Goal: Task Accomplishment & Management: Complete application form

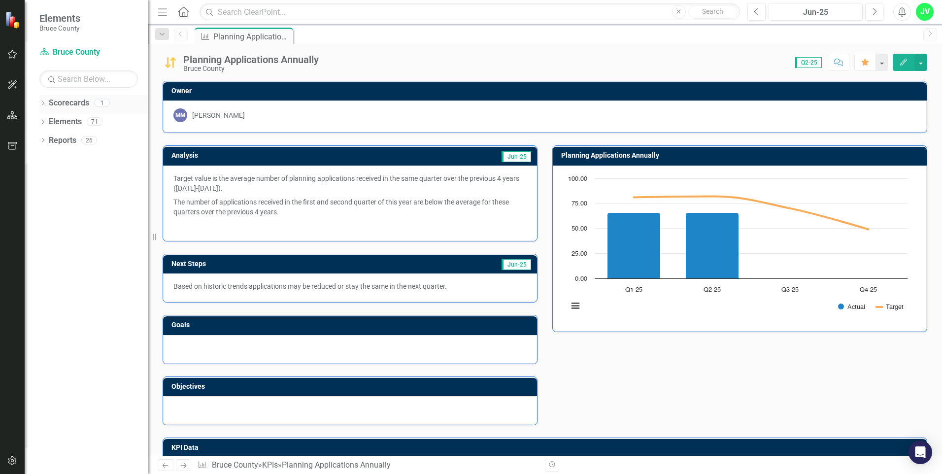
click at [41, 99] on div "Dropdown Scorecards 1" at bounding box center [93, 104] width 108 height 19
click at [43, 103] on icon "Dropdown" at bounding box center [42, 103] width 7 height 5
click at [45, 142] on icon "Dropdown" at bounding box center [42, 140] width 7 height 5
click at [43, 217] on icon "Dropdown" at bounding box center [42, 215] width 7 height 5
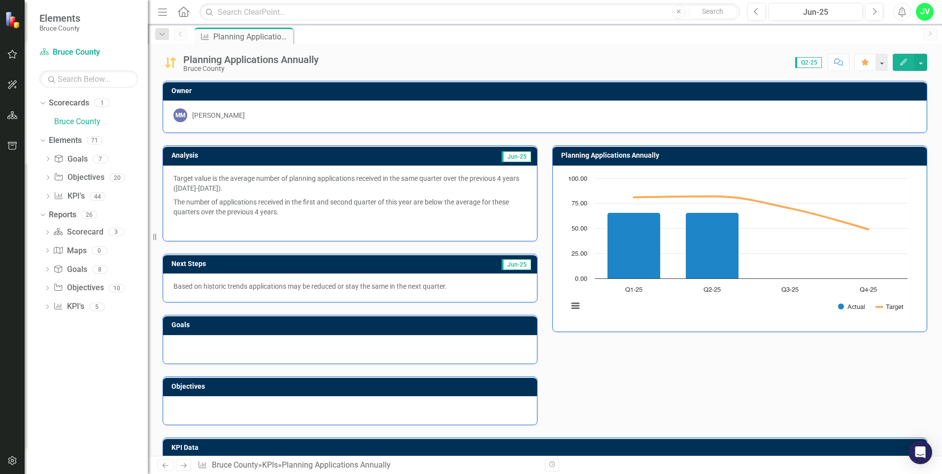
click at [12, 25] on img at bounding box center [13, 19] width 17 height 17
click at [9, 118] on icon "button" at bounding box center [12, 115] width 10 height 8
click at [166, 13] on icon "Menu" at bounding box center [162, 11] width 13 height 10
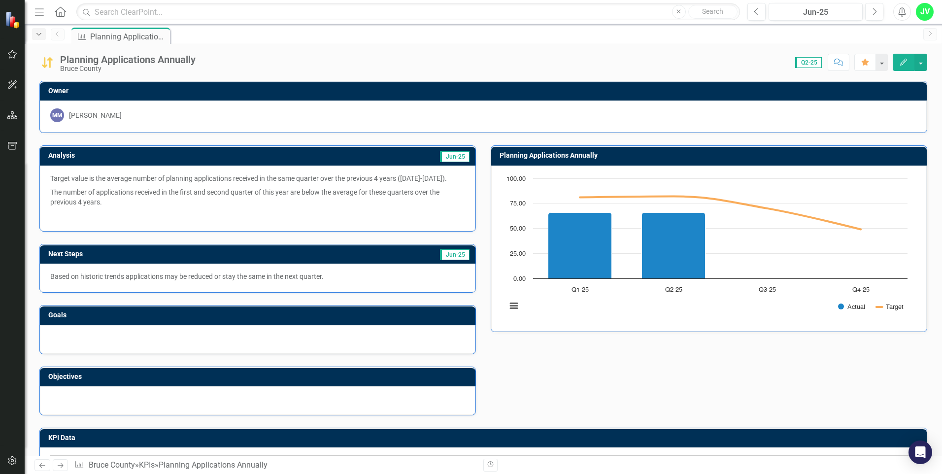
click at [37, 33] on icon "Dropdown" at bounding box center [38, 34] width 9 height 7
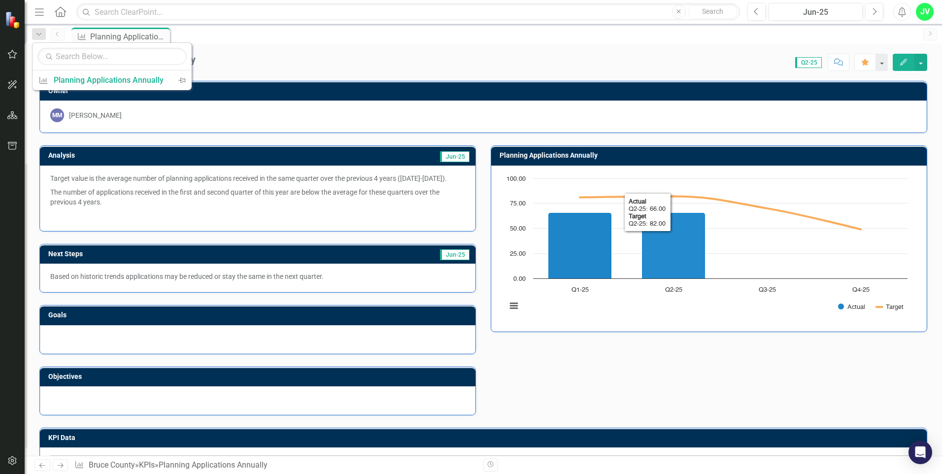
click at [626, 362] on div "Analysis Jun-25 Target value is the average number of planning applications rec…" at bounding box center [483, 274] width 902 height 282
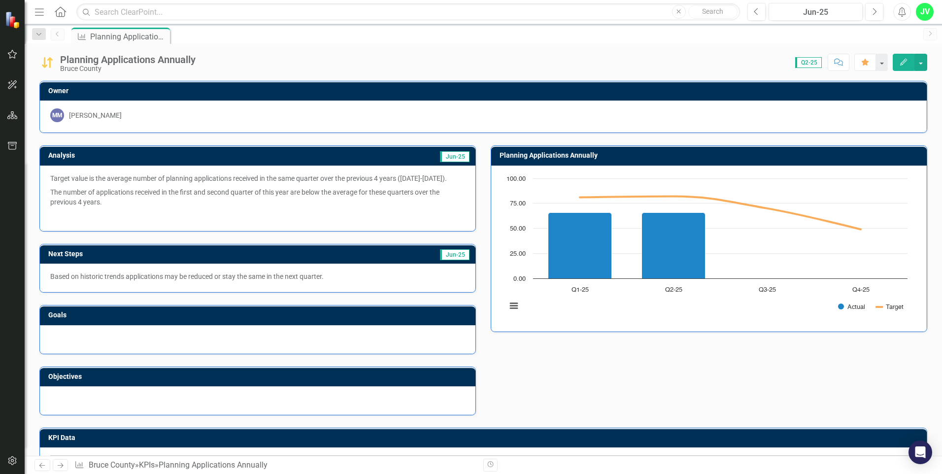
click at [359, 31] on div "KPI Planning Applications Annually Pin" at bounding box center [493, 36] width 849 height 16
click at [734, 73] on div "Planning Applications Annually Bruce County Score: N/A Q2-25 Completed Comment …" at bounding box center [483, 250] width 917 height 412
click at [918, 450] on icon "Open Intercom Messenger" at bounding box center [919, 452] width 11 height 13
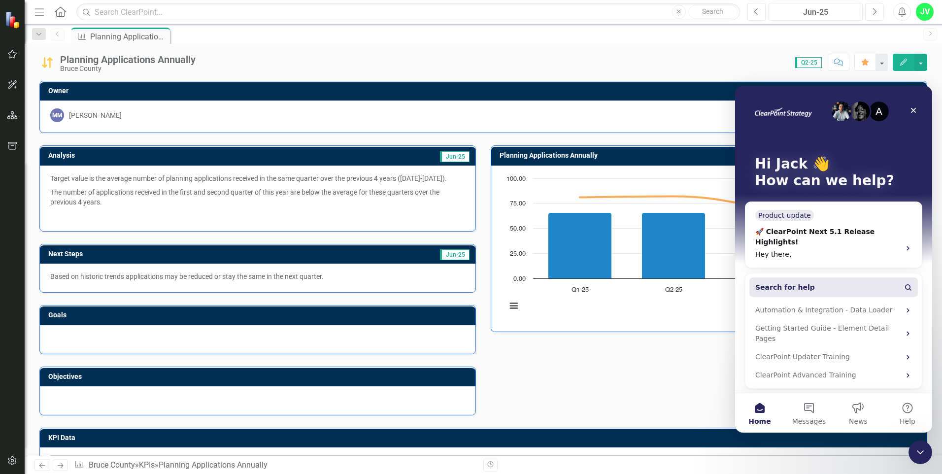
click at [793, 282] on span "Search for help" at bounding box center [785, 287] width 60 height 10
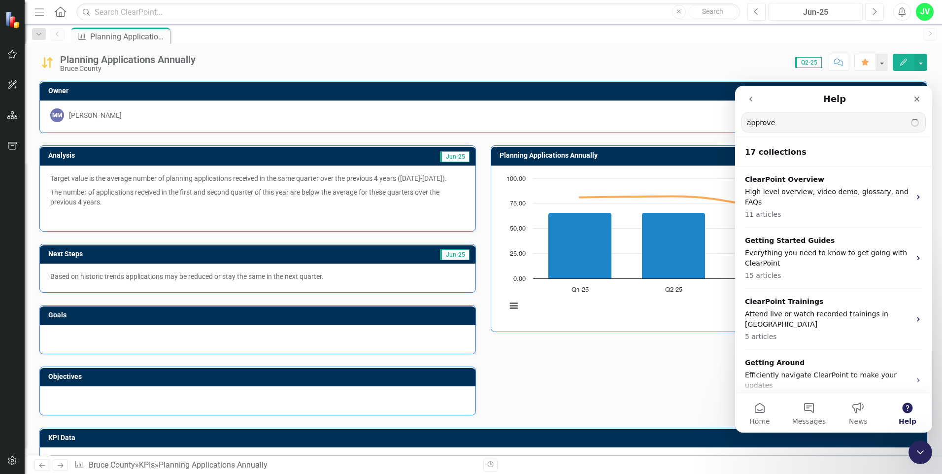
type input "approve"
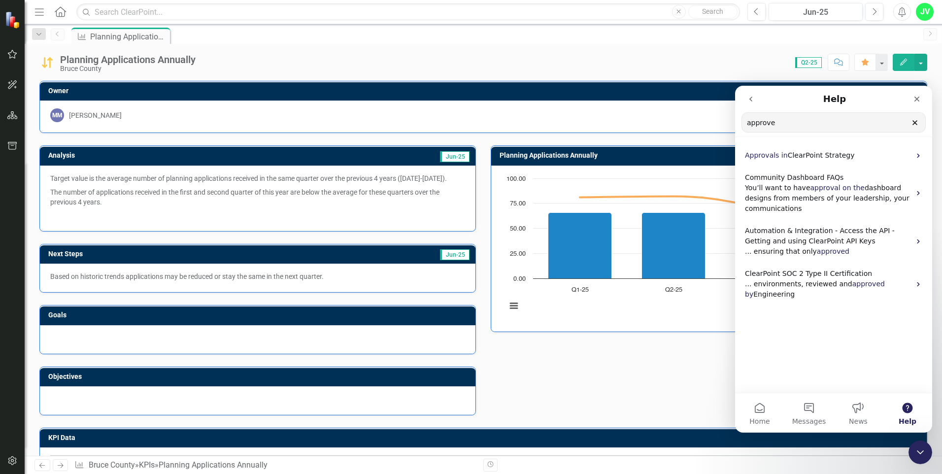
click at [789, 155] on span "ClearPoint Strategy" at bounding box center [820, 155] width 67 height 8
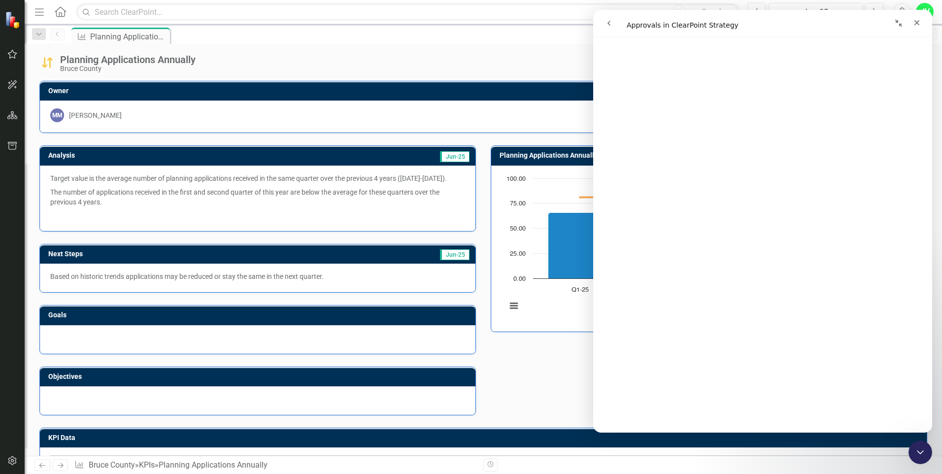
scroll to position [1071, 0]
click at [61, 14] on icon "Home" at bounding box center [60, 11] width 13 height 10
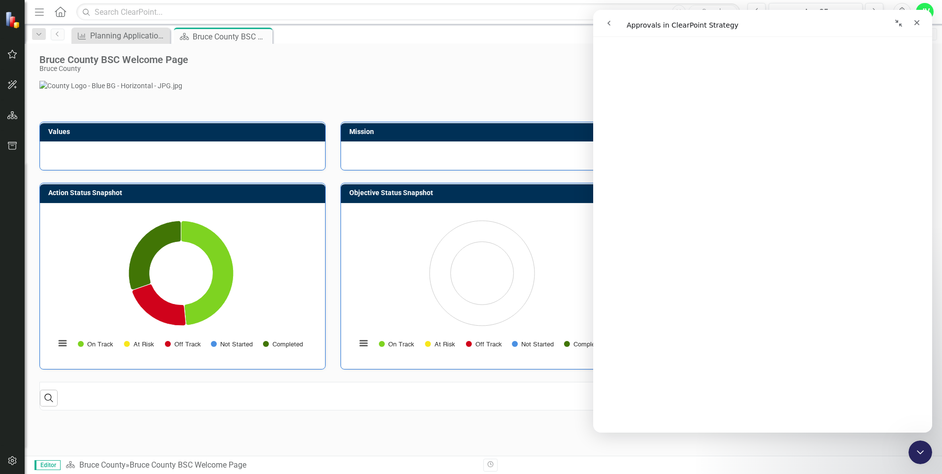
click at [129, 91] on p at bounding box center [482, 86] width 887 height 10
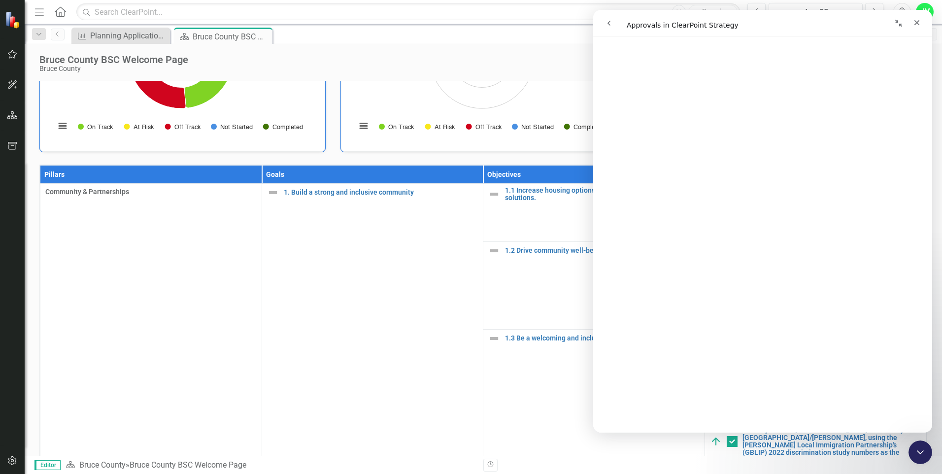
scroll to position [217, 0]
click at [39, 18] on button "Menu" at bounding box center [39, 11] width 13 height 17
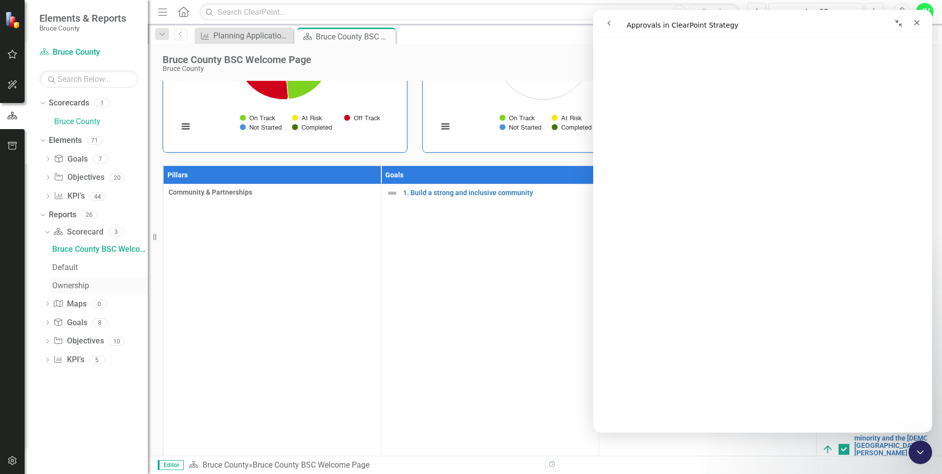
click at [62, 286] on div "Ownership" at bounding box center [100, 285] width 96 height 9
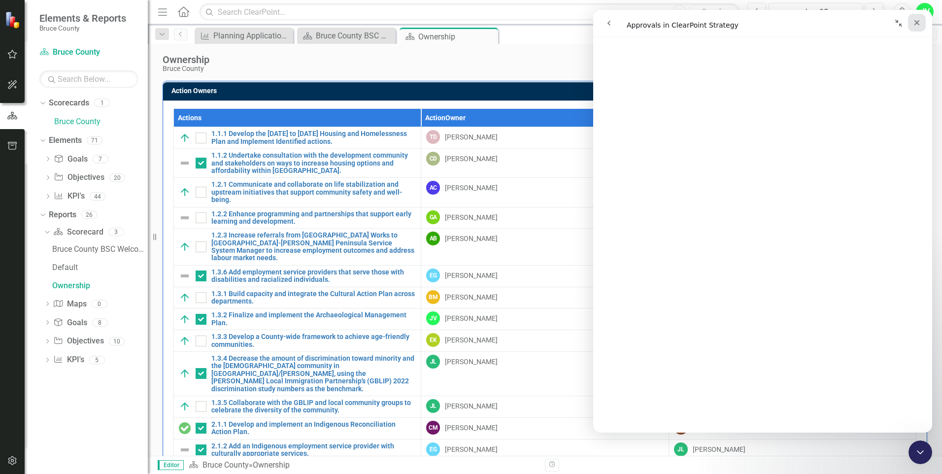
click at [917, 23] on icon "Close" at bounding box center [916, 22] width 5 height 5
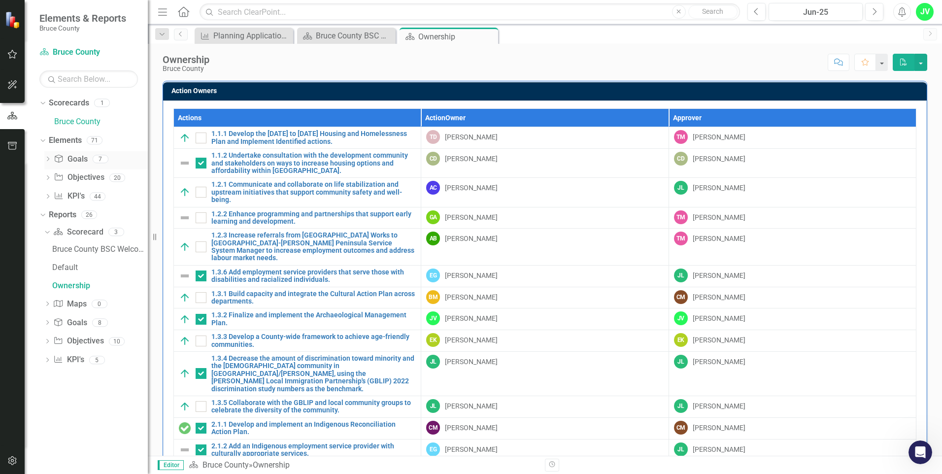
click at [48, 155] on div "Dropdown Goal Goals 7" at bounding box center [95, 160] width 103 height 19
click at [47, 161] on icon at bounding box center [48, 159] width 2 height 4
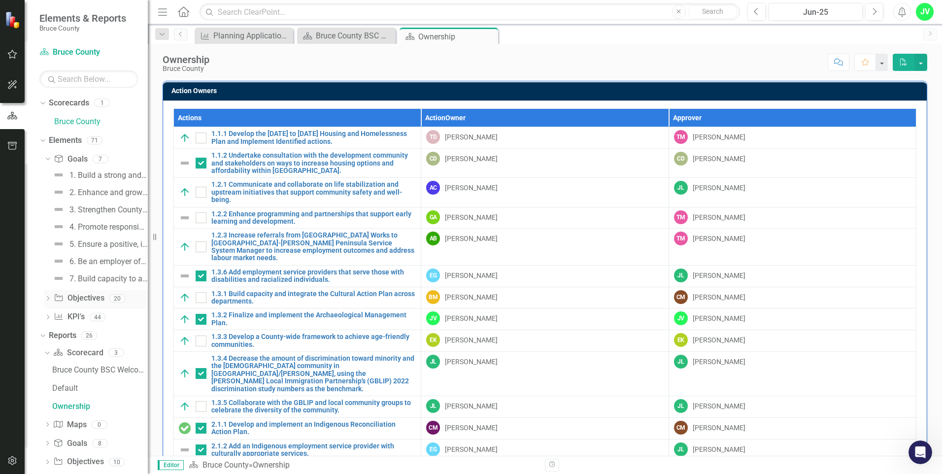
click at [47, 298] on icon "Dropdown" at bounding box center [47, 298] width 7 height 5
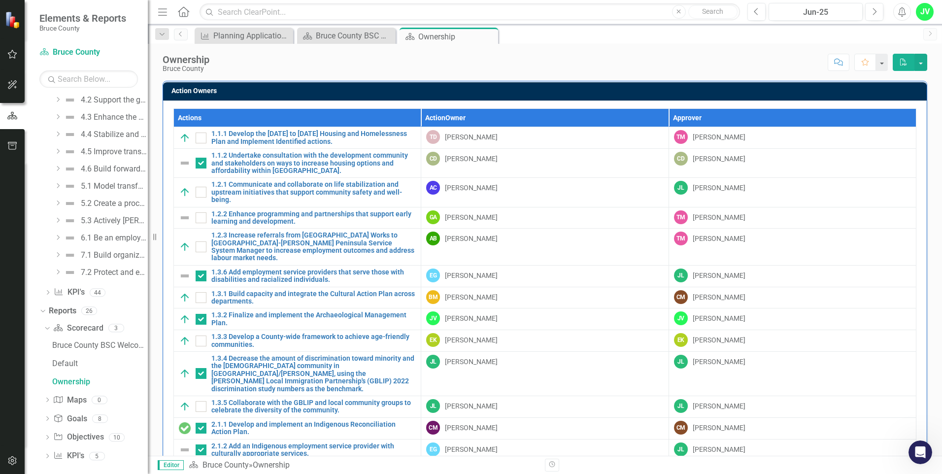
scroll to position [254, 0]
click at [48, 395] on icon "Dropdown" at bounding box center [47, 395] width 7 height 5
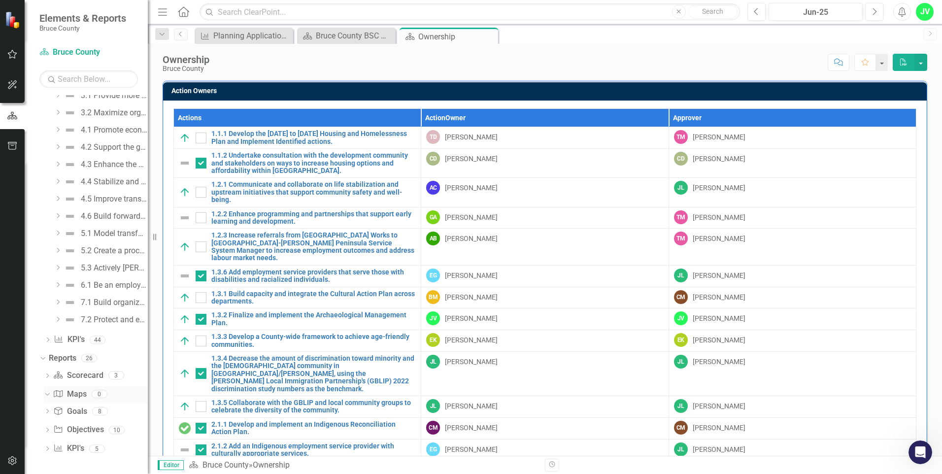
scroll to position [201, 0]
click at [48, 446] on div "Dropdown" at bounding box center [47, 450] width 7 height 8
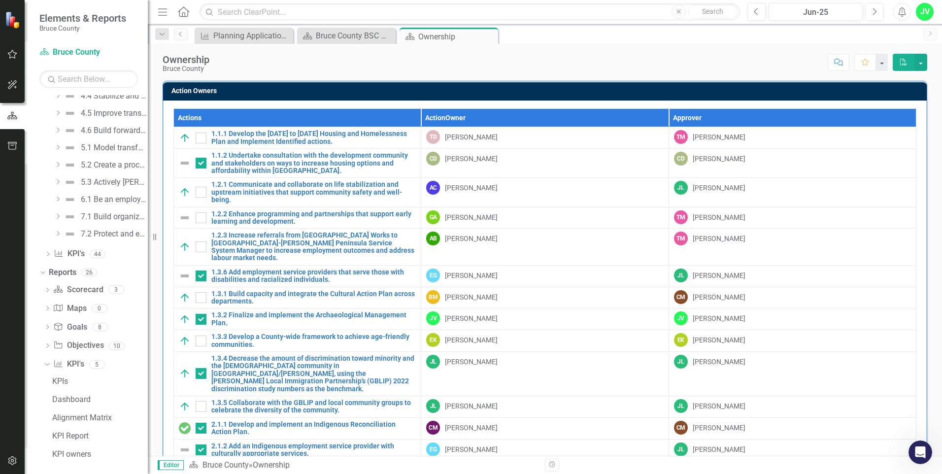
scroll to position [290, 0]
checkbox input "false"
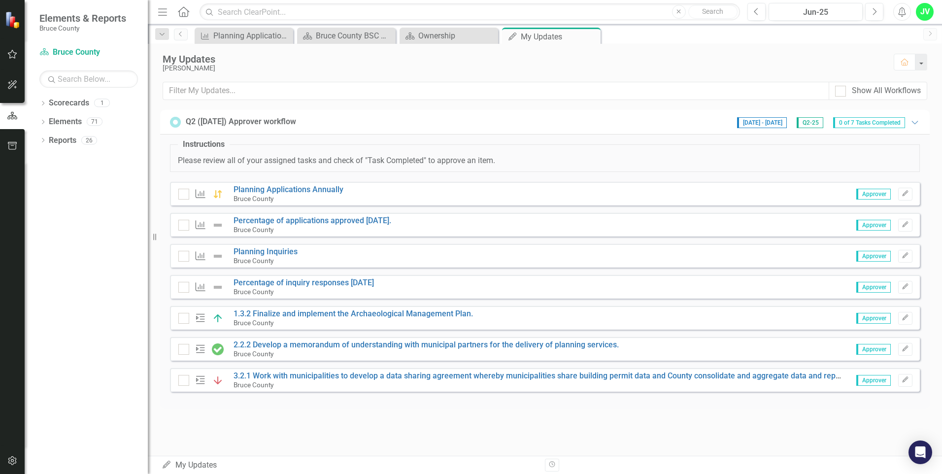
click at [868, 193] on span "Approver" at bounding box center [873, 194] width 34 height 11
click at [914, 124] on icon "Expanded" at bounding box center [915, 122] width 10 height 8
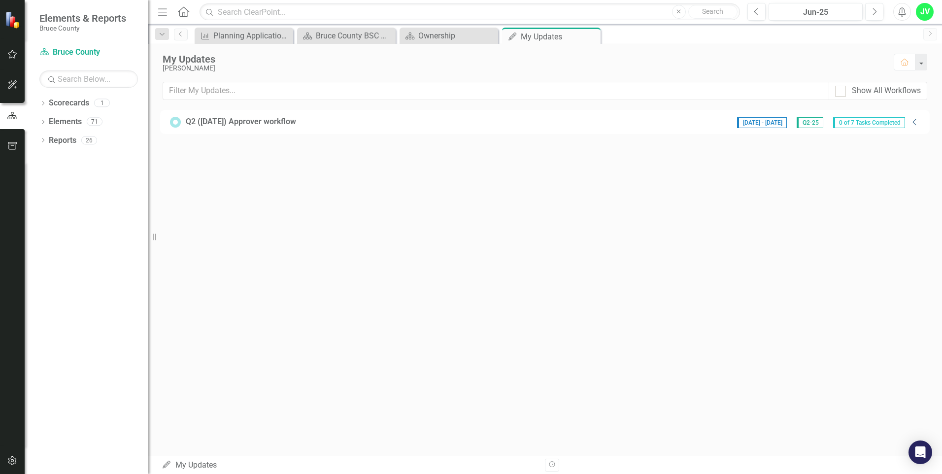
click at [914, 124] on icon "Collapse" at bounding box center [915, 122] width 10 height 8
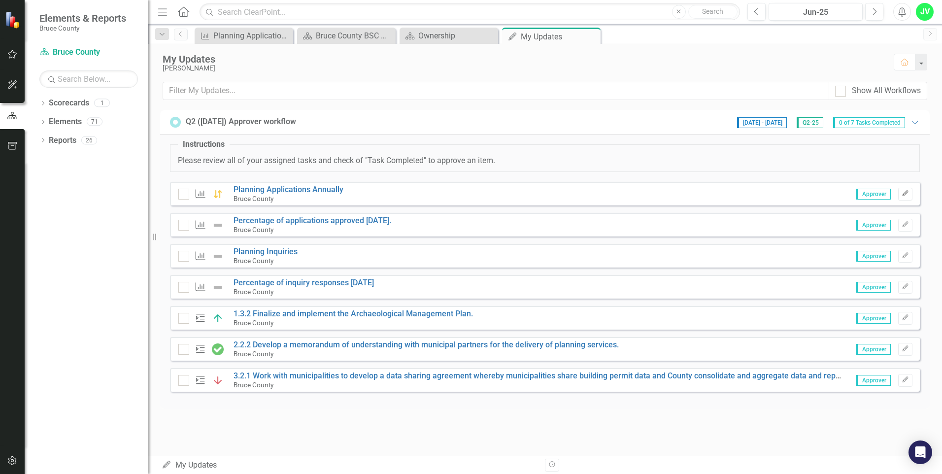
click at [900, 196] on button "Edit" at bounding box center [905, 194] width 14 height 13
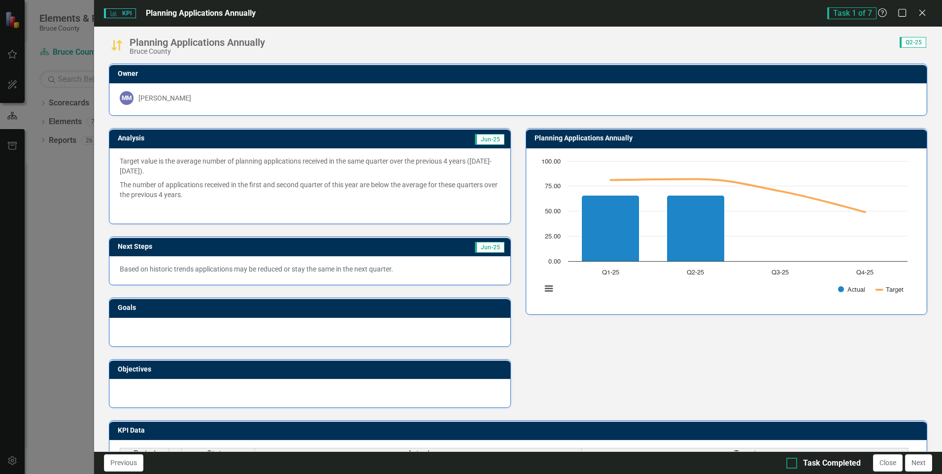
click at [792, 466] on div at bounding box center [791, 463] width 11 height 11
click at [792, 464] on input "Task Completed" at bounding box center [789, 461] width 6 height 6
checkbox input "true"
click at [916, 463] on button "Next" at bounding box center [918, 462] width 27 height 17
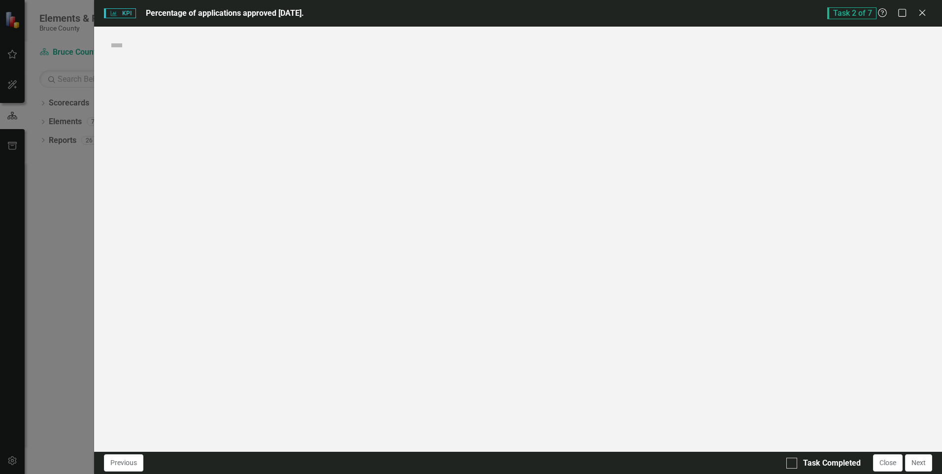
checkbox input "true"
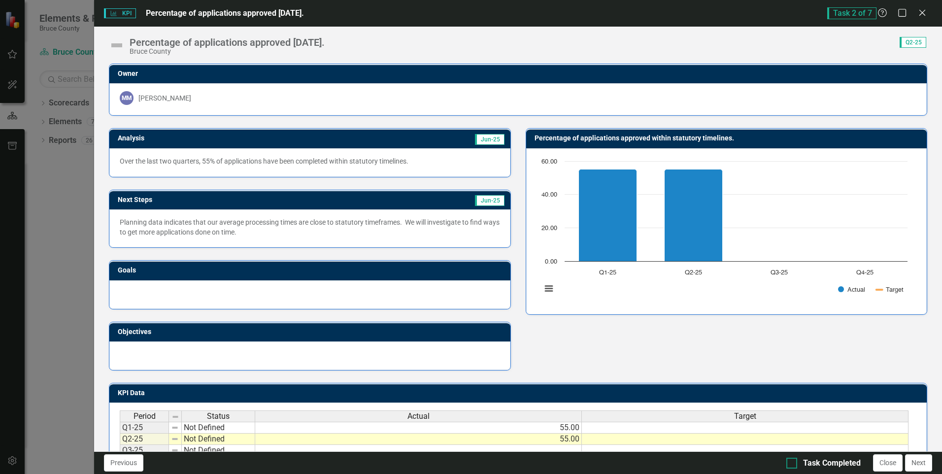
click at [794, 460] on div at bounding box center [791, 463] width 11 height 11
click at [792, 460] on input "Task Completed" at bounding box center [789, 461] width 6 height 6
checkbox input "true"
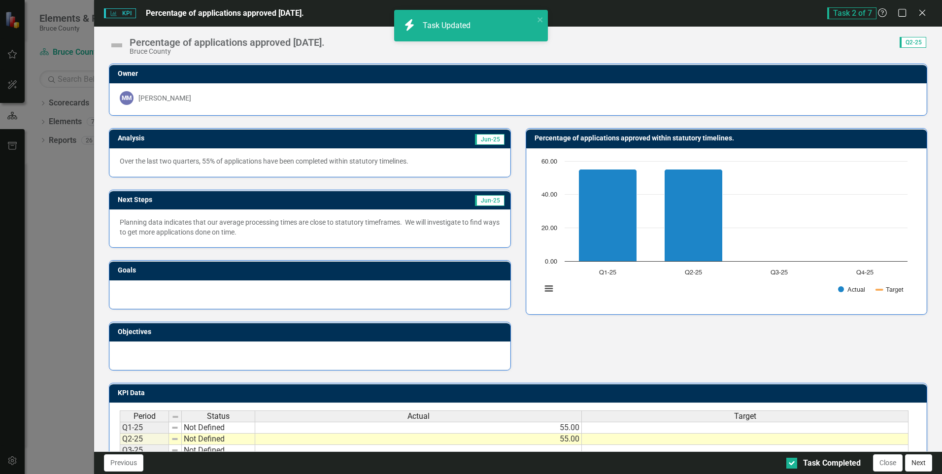
click at [928, 458] on button "Next" at bounding box center [918, 462] width 27 height 17
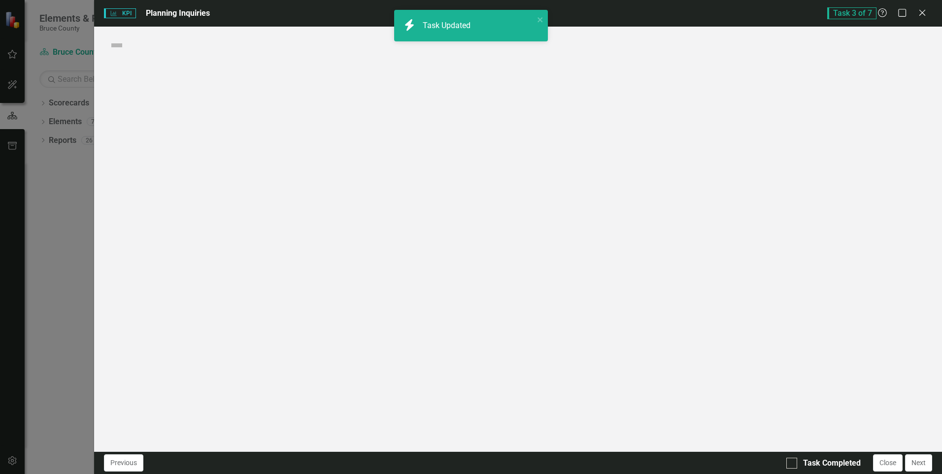
checkbox input "true"
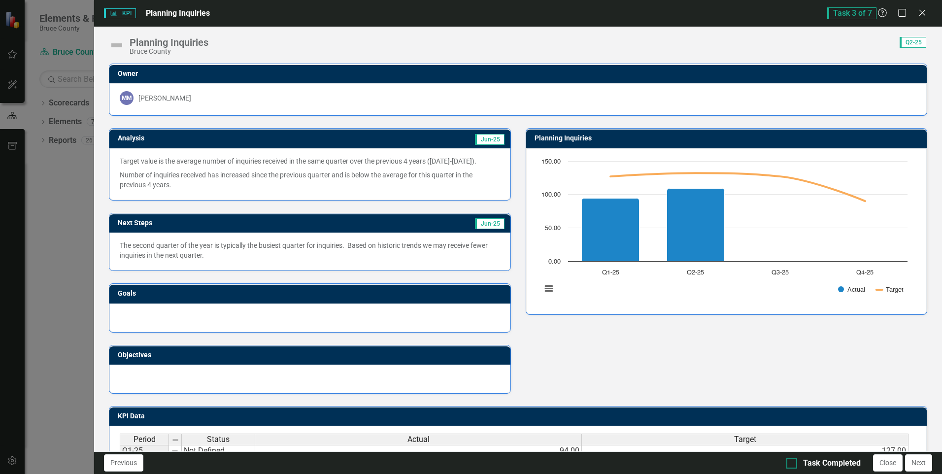
click at [793, 464] on div at bounding box center [791, 463] width 11 height 11
click at [792, 464] on input "Task Completed" at bounding box center [789, 461] width 6 height 6
click at [793, 464] on div at bounding box center [791, 463] width 11 height 11
click at [792, 464] on input "Task Completed" at bounding box center [789, 461] width 6 height 6
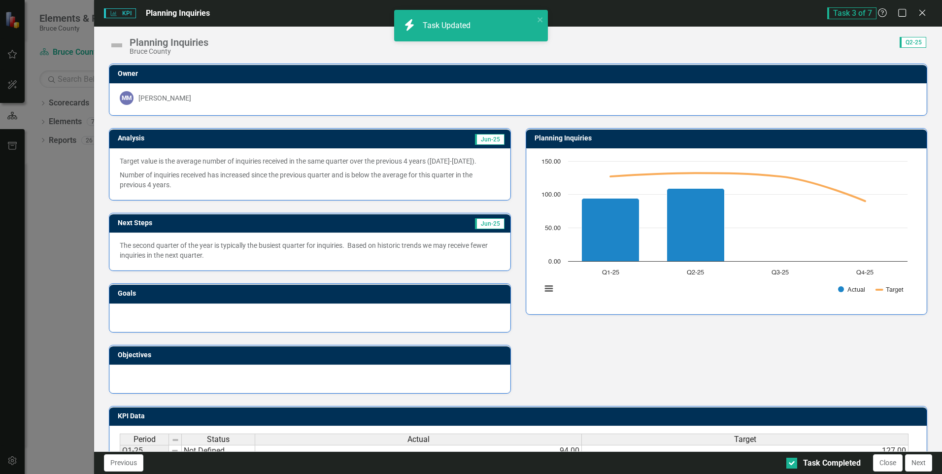
checkbox input "false"
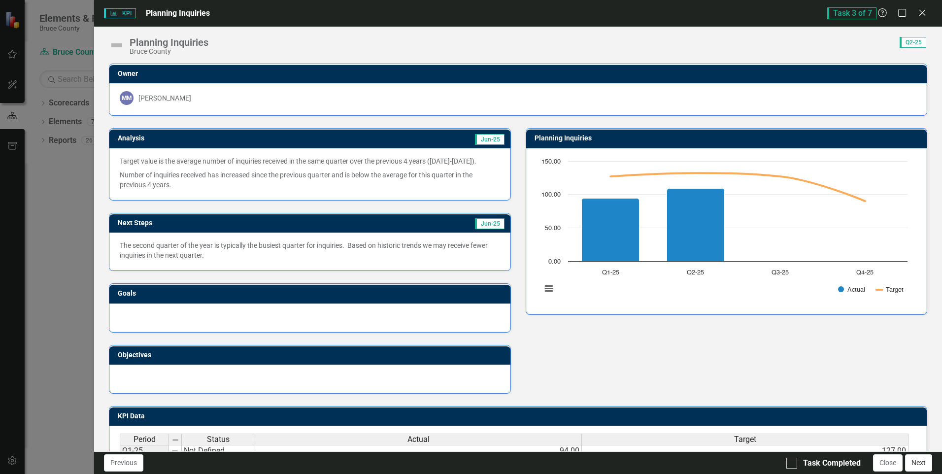
click at [911, 466] on button "Next" at bounding box center [918, 462] width 27 height 17
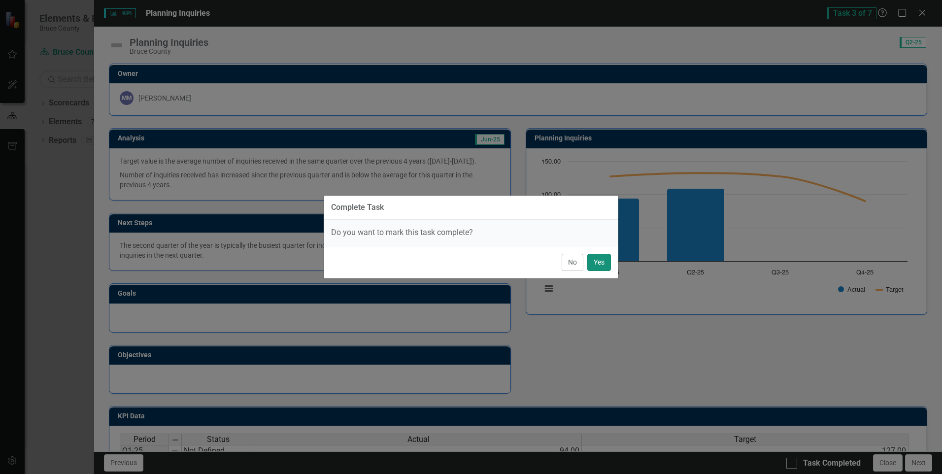
click at [592, 262] on button "Yes" at bounding box center [599, 262] width 24 height 17
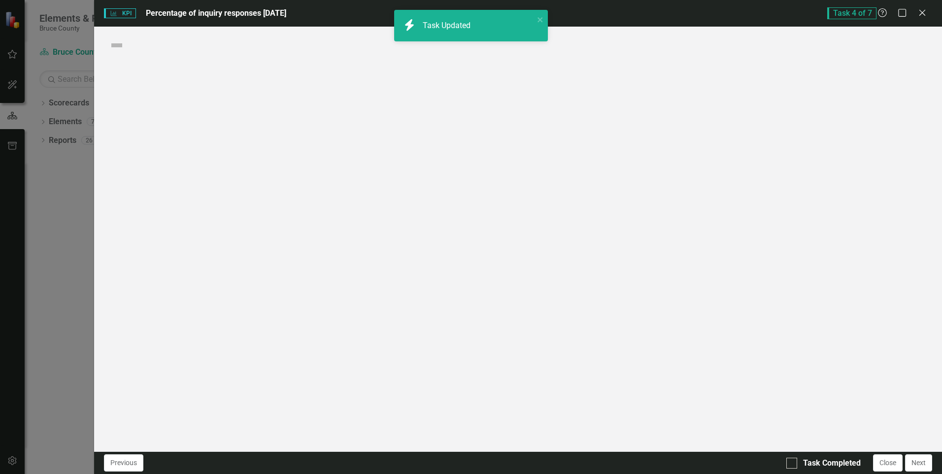
checkbox input "true"
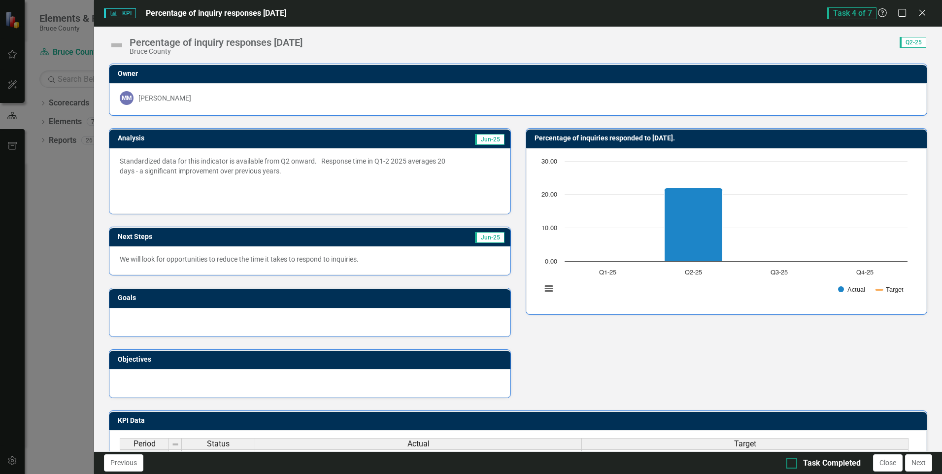
click at [790, 461] on input "Task Completed" at bounding box center [789, 461] width 6 height 6
checkbox input "true"
click at [912, 462] on button "Next" at bounding box center [918, 462] width 27 height 17
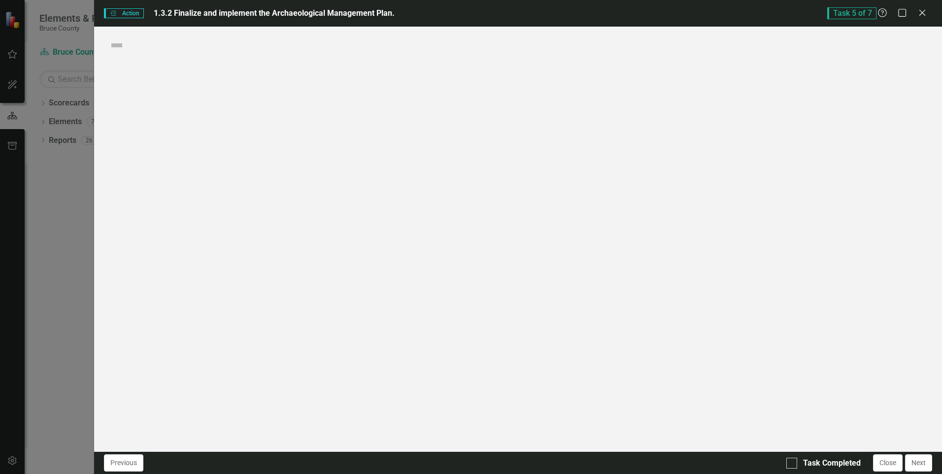
checkbox input "true"
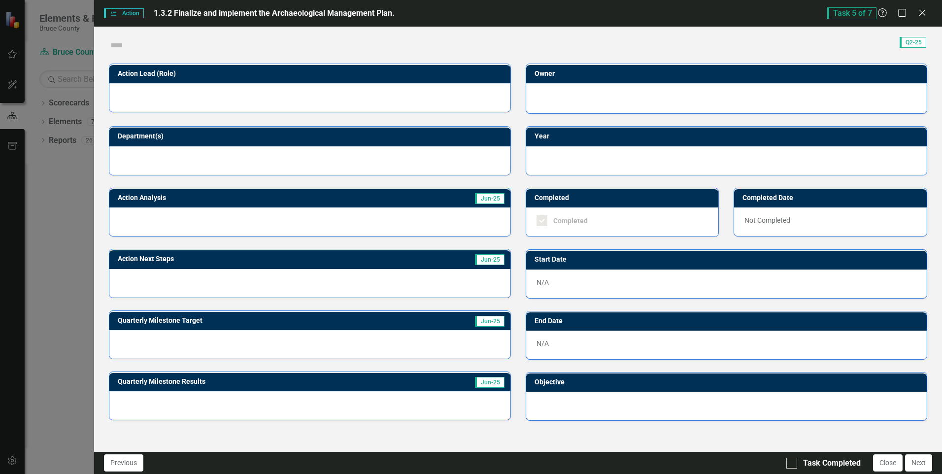
checkbox input "true"
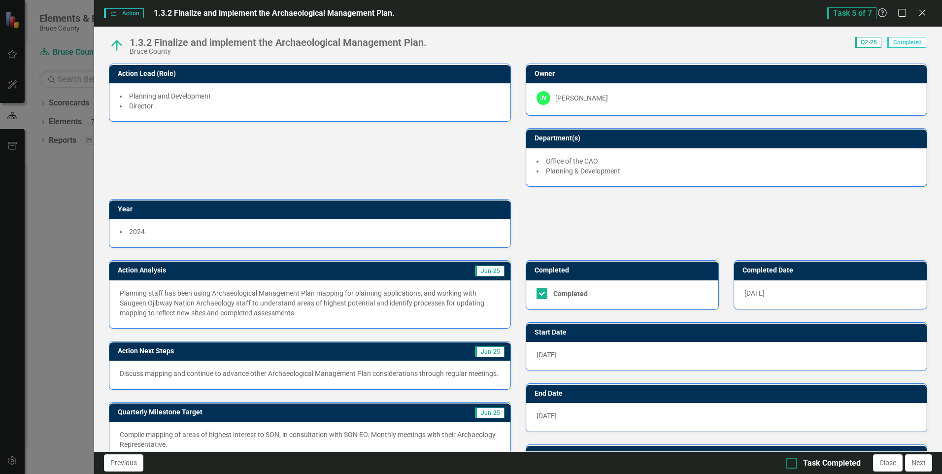
click at [794, 462] on div at bounding box center [791, 463] width 11 height 11
click at [792, 462] on input "Task Completed" at bounding box center [789, 461] width 6 height 6
checkbox input "true"
click at [911, 461] on button "Next" at bounding box center [918, 462] width 27 height 17
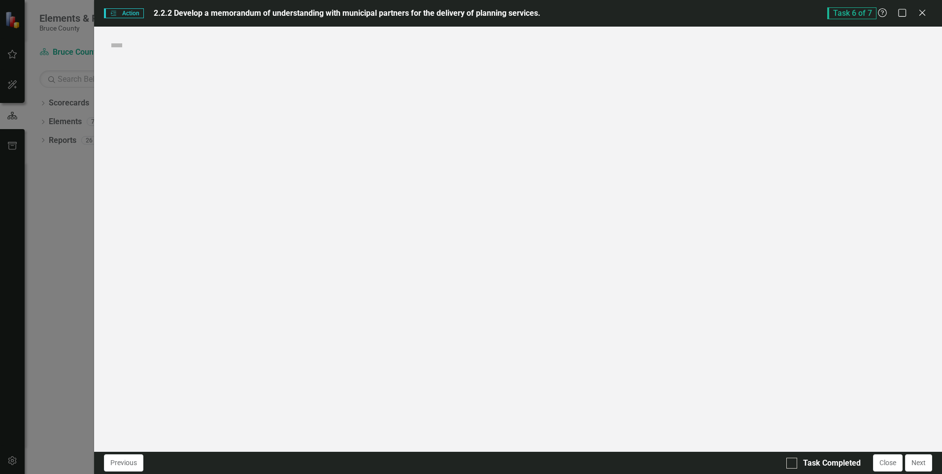
checkbox input "true"
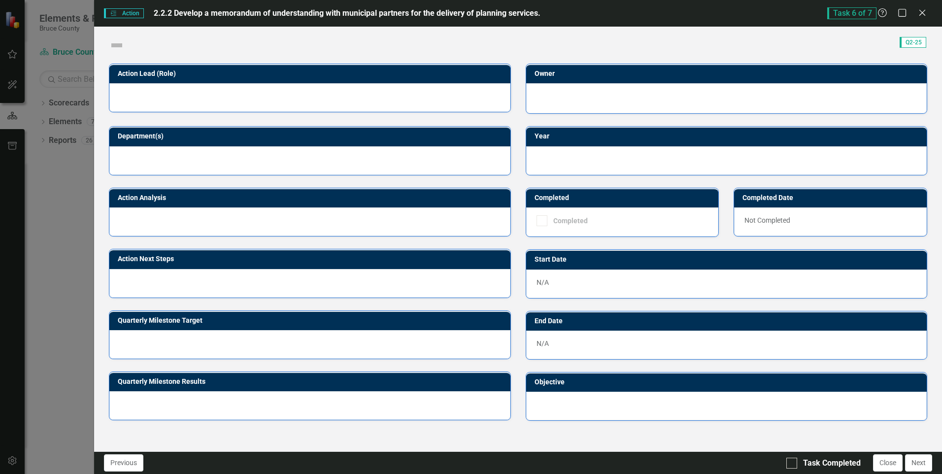
checkbox input "true"
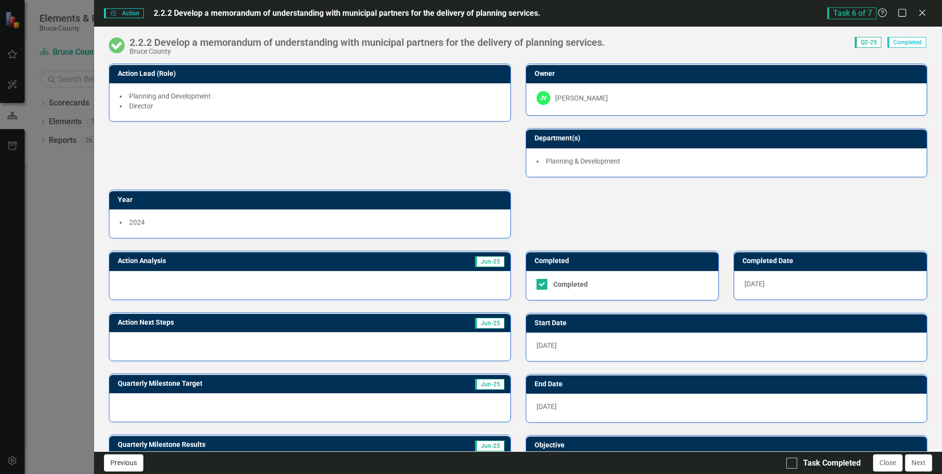
click at [113, 461] on button "Previous" at bounding box center [123, 462] width 39 height 17
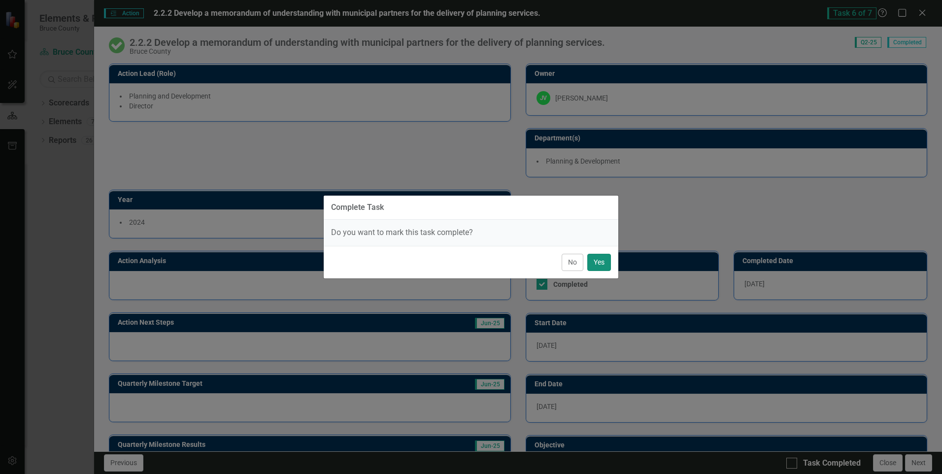
click at [596, 264] on button "Yes" at bounding box center [599, 262] width 24 height 17
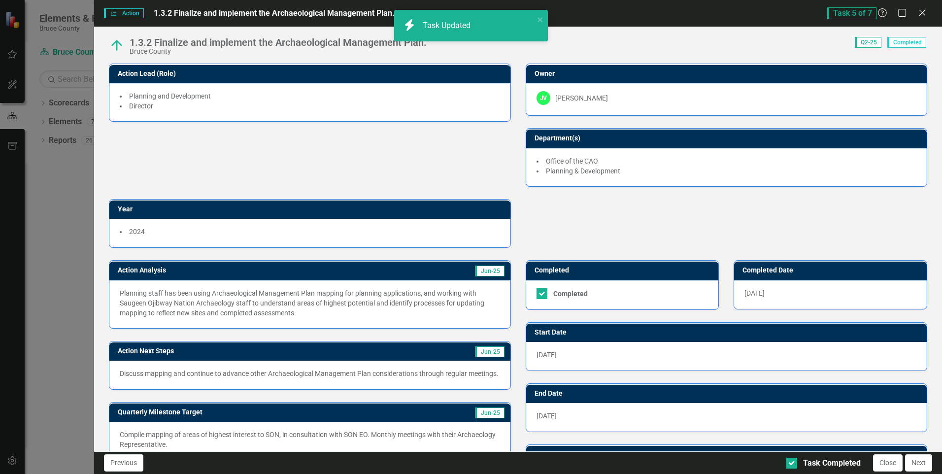
checkbox input "true"
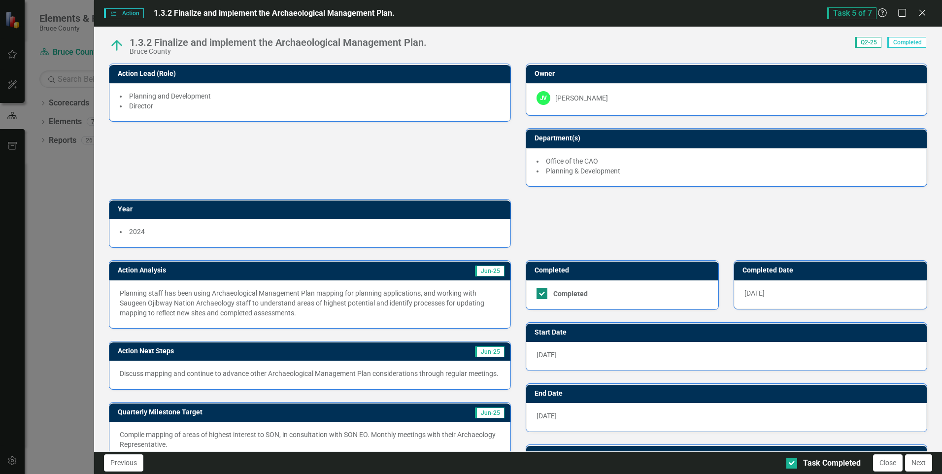
click at [536, 290] on input "Completed" at bounding box center [539, 291] width 6 height 6
checkbox input "false"
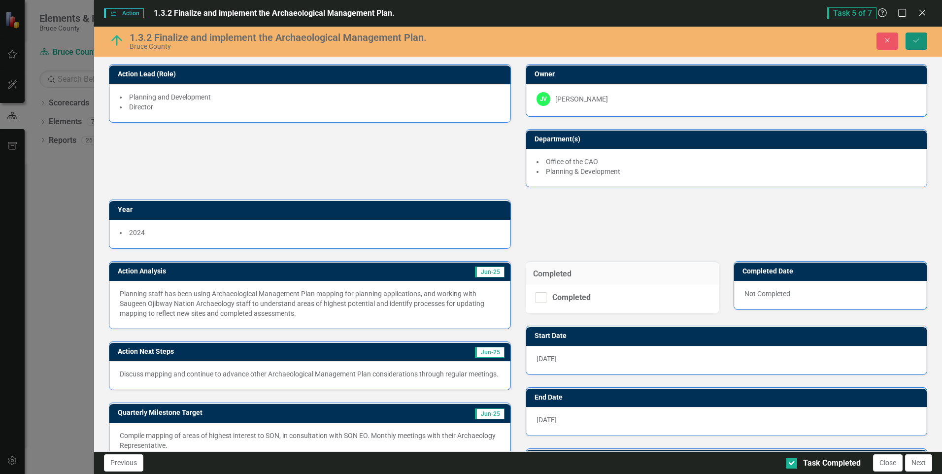
click at [924, 40] on button "Save" at bounding box center [916, 41] width 22 height 17
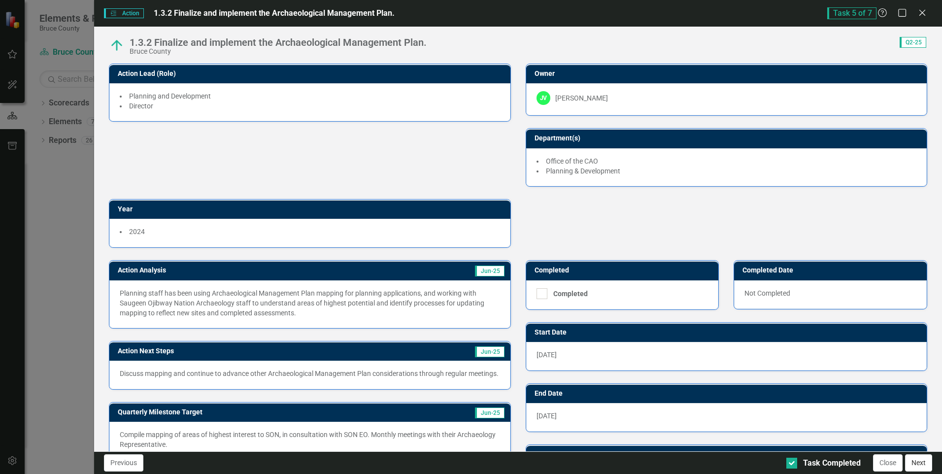
click at [914, 464] on button "Next" at bounding box center [918, 462] width 27 height 17
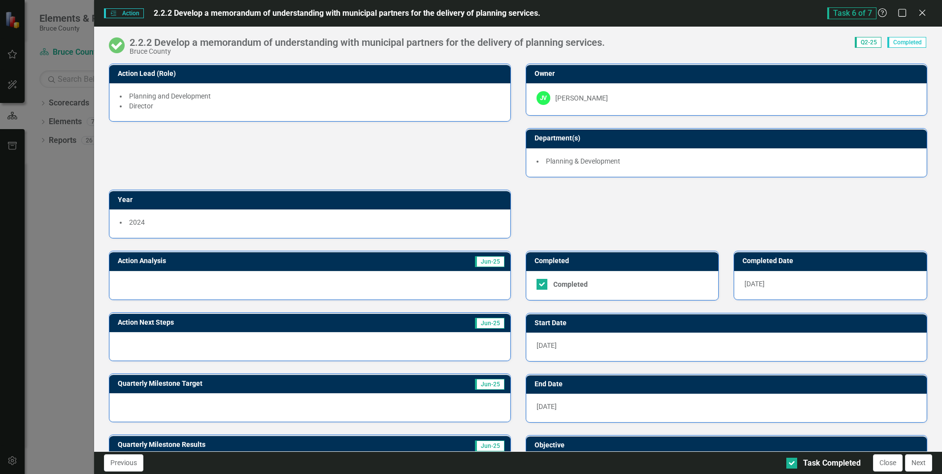
click at [914, 464] on button "Next" at bounding box center [918, 462] width 27 height 17
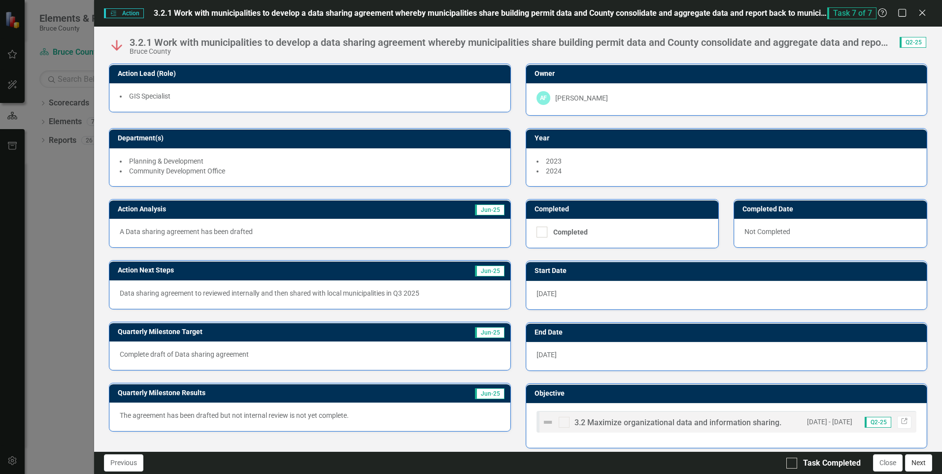
click at [915, 464] on button "Next" at bounding box center [918, 462] width 27 height 17
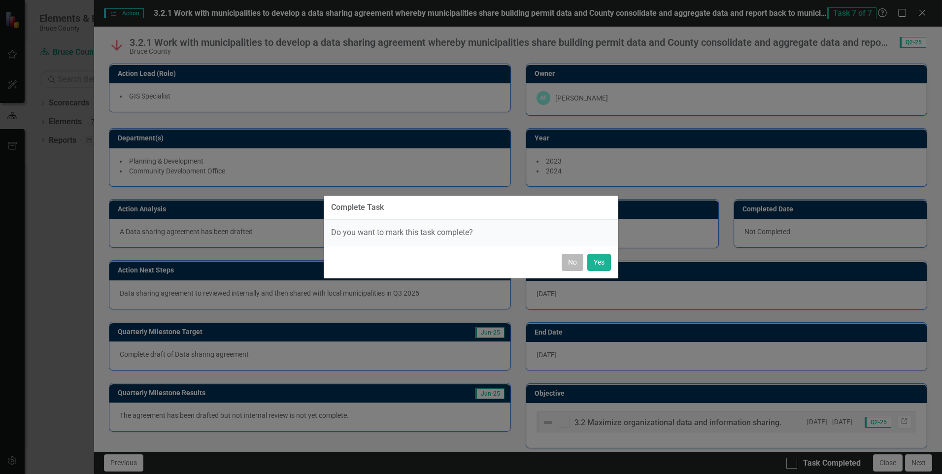
click at [567, 264] on button "No" at bounding box center [572, 262] width 22 height 17
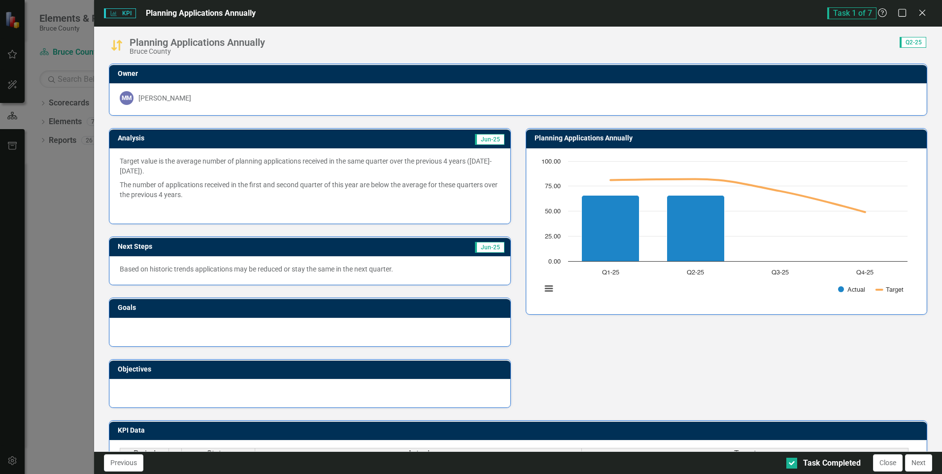
click at [838, 15] on span "Task 1 of 7" at bounding box center [851, 13] width 49 height 12
click at [132, 467] on button "Previous" at bounding box center [123, 462] width 39 height 17
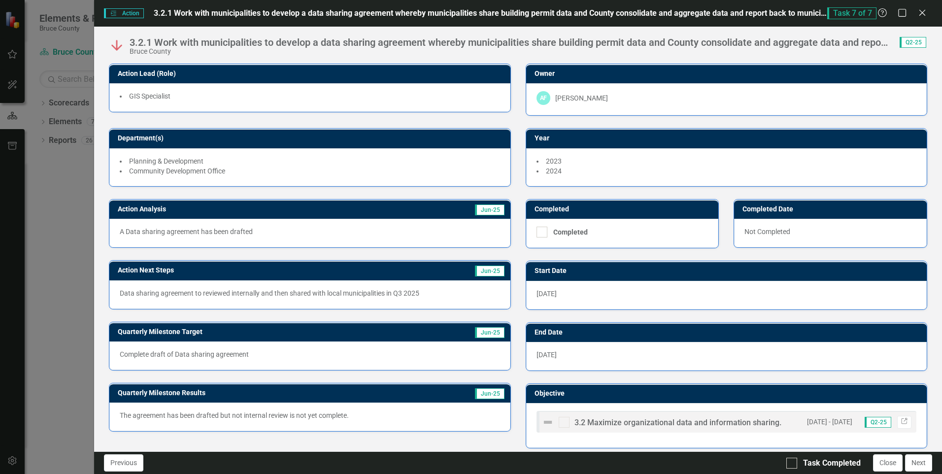
click at [116, 42] on img at bounding box center [117, 45] width 16 height 16
click at [125, 13] on span "Action Action" at bounding box center [123, 13] width 39 height 10
click at [856, 15] on span "Task 7 of 7" at bounding box center [851, 13] width 49 height 12
click at [881, 15] on icon "Help" at bounding box center [882, 12] width 12 height 9
click at [811, 461] on div "Task Completed" at bounding box center [832, 463] width 58 height 11
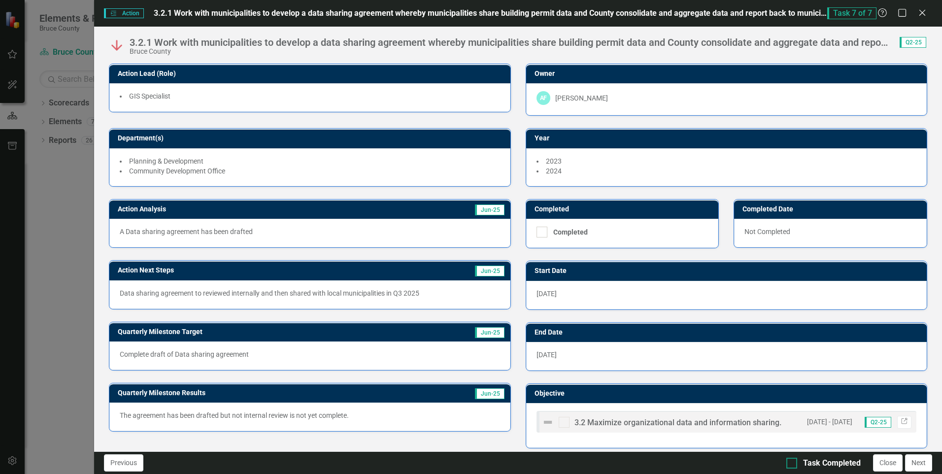
click at [792, 461] on input "Task Completed" at bounding box center [789, 461] width 6 height 6
checkbox input "true"
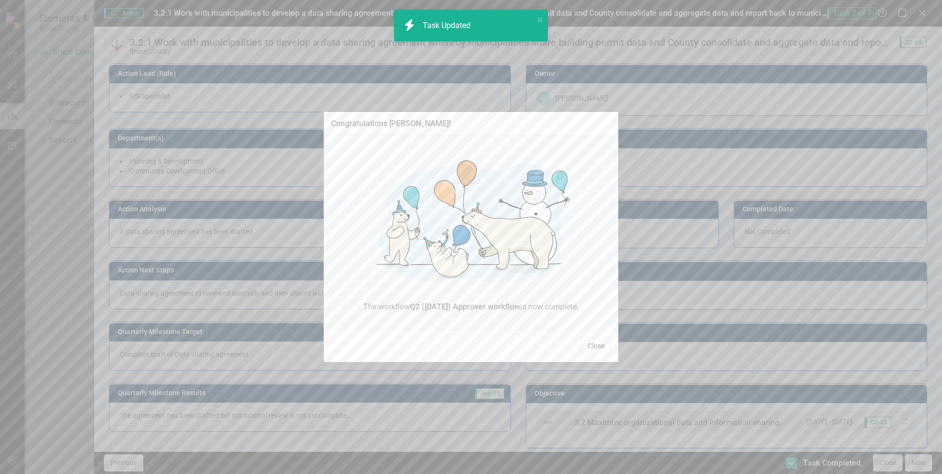
click at [592, 344] on button "Close" at bounding box center [596, 345] width 30 height 17
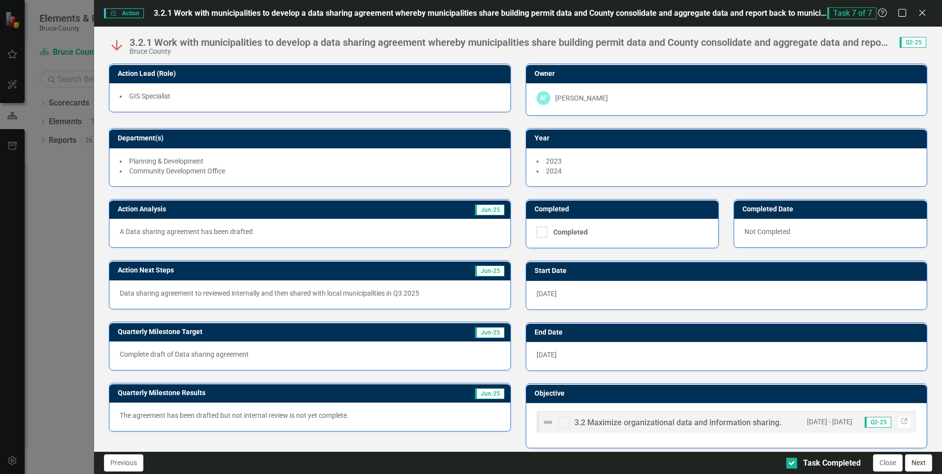
click at [914, 460] on button "Next" at bounding box center [918, 462] width 27 height 17
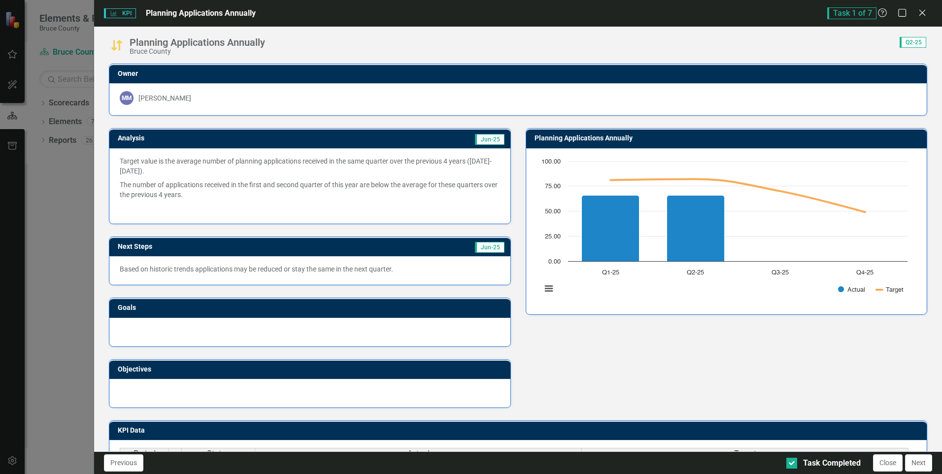
checkbox input "true"
click at [920, 14] on icon at bounding box center [921, 12] width 7 height 7
